Goal: Find specific page/section: Find specific page/section

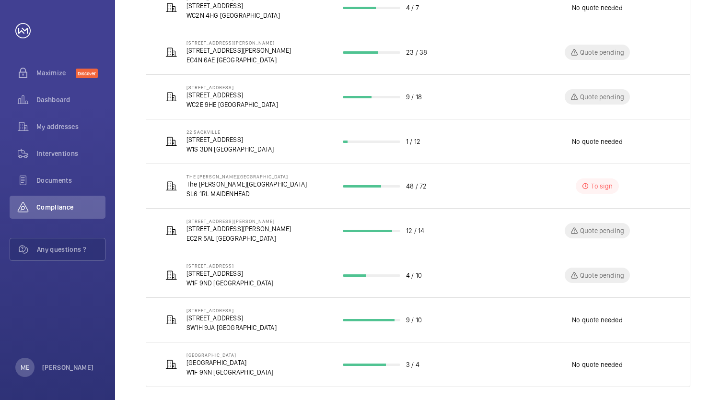
scroll to position [253, 0]
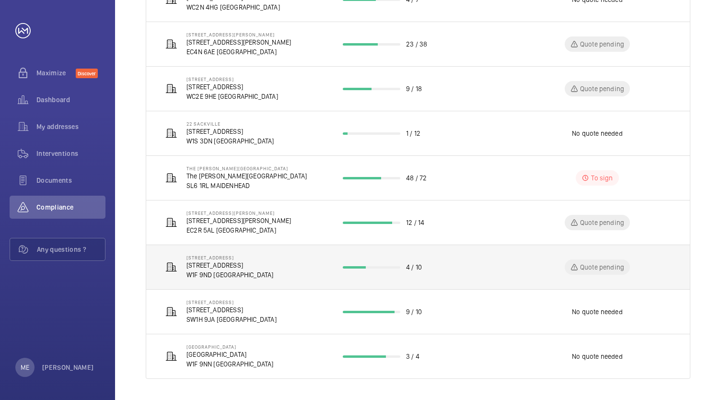
click at [226, 267] on p "[STREET_ADDRESS]" at bounding box center [229, 265] width 87 height 10
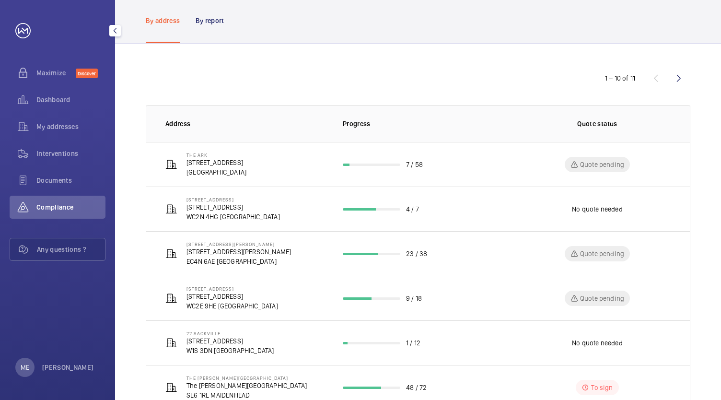
scroll to position [253, 0]
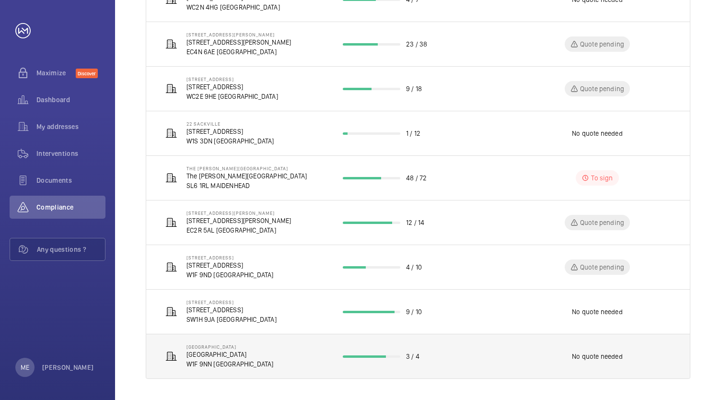
click at [222, 353] on p "[GEOGRAPHIC_DATA]" at bounding box center [229, 354] width 87 height 10
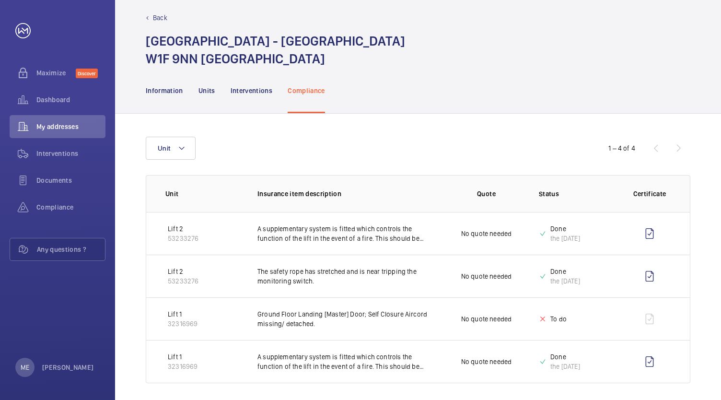
scroll to position [15, 0]
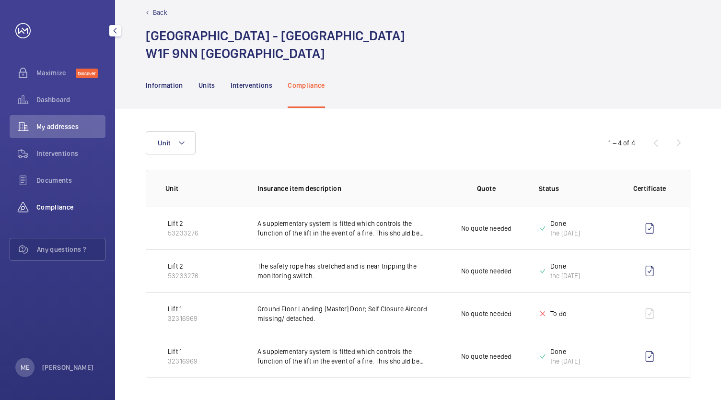
click at [52, 207] on span "Compliance" at bounding box center [70, 207] width 69 height 10
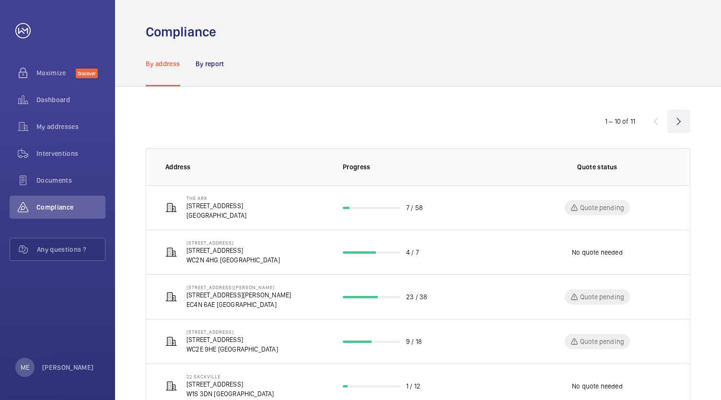
click at [679, 128] on wm-front-icon-button at bounding box center [678, 121] width 23 height 23
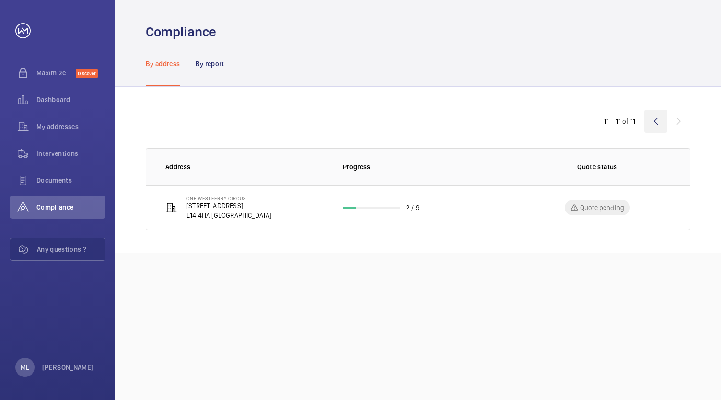
click at [652, 119] on wm-front-icon-button at bounding box center [655, 121] width 23 height 23
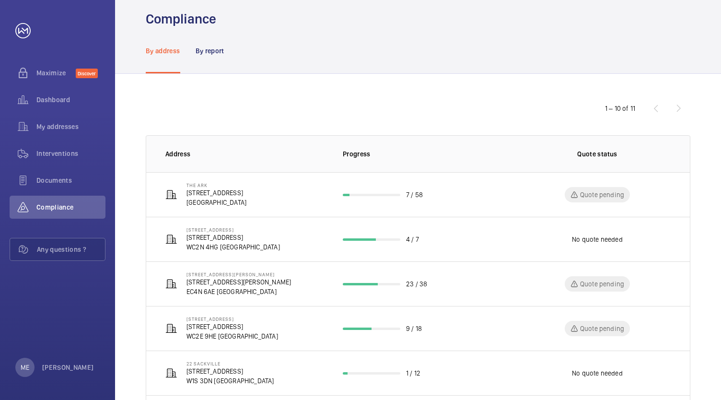
scroll to position [253, 0]
